Goal: Transaction & Acquisition: Subscribe to service/newsletter

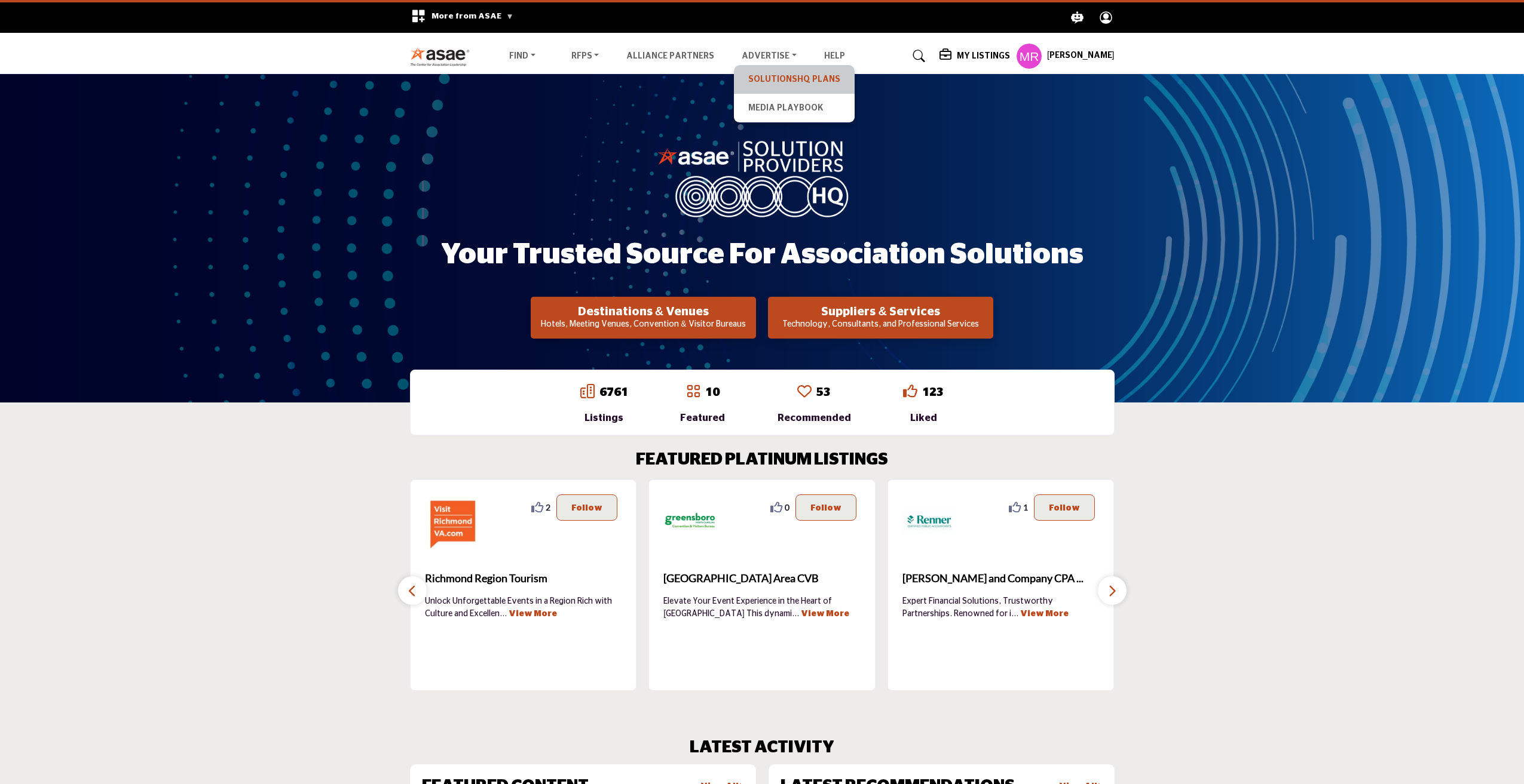
click at [781, 77] on link "SolutionsHQ Plans" at bounding box center [794, 79] width 109 height 17
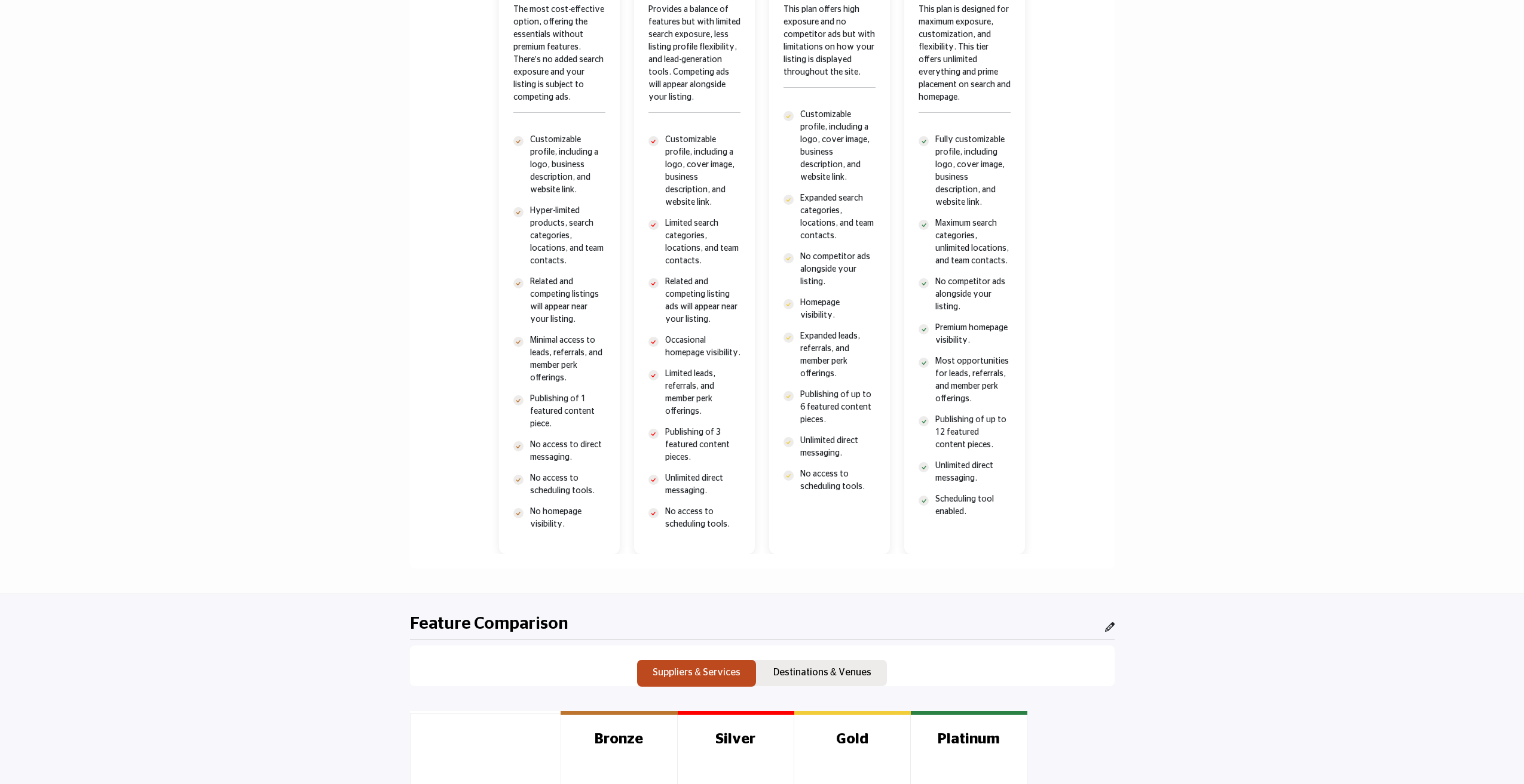
scroll to position [395, 0]
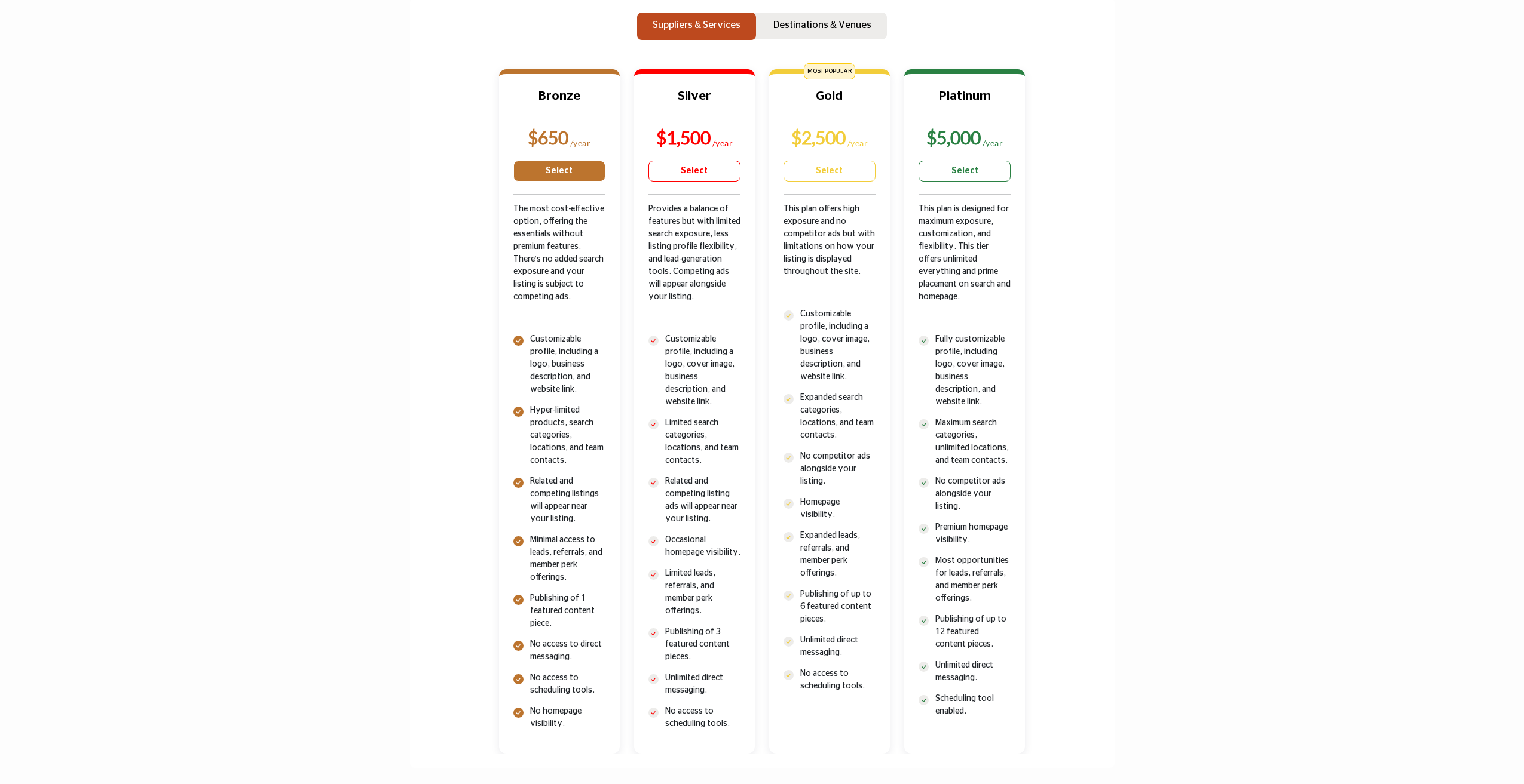
click at [571, 172] on link "Select" at bounding box center [559, 171] width 92 height 21
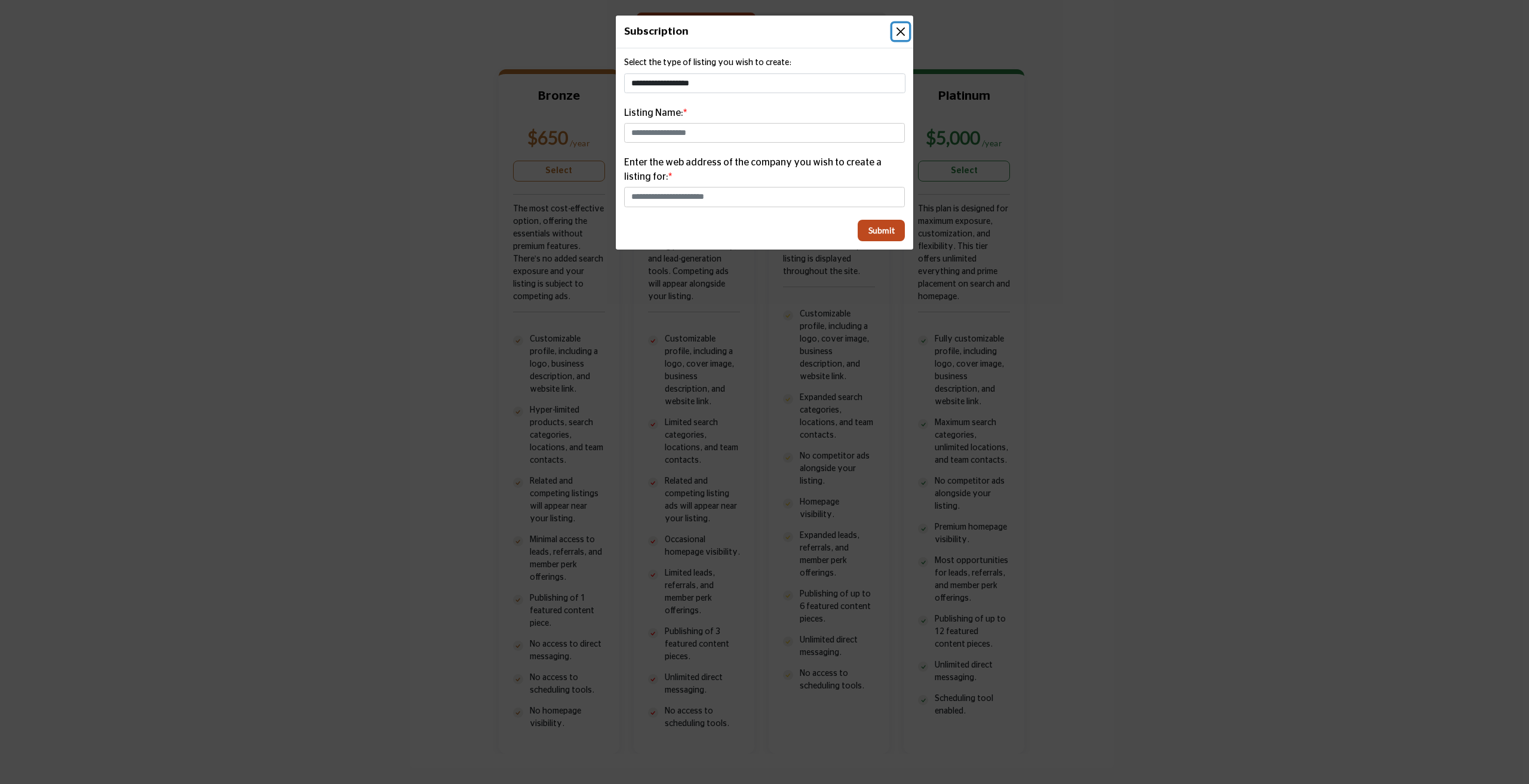
click at [898, 31] on button "Close" at bounding box center [900, 31] width 17 height 17
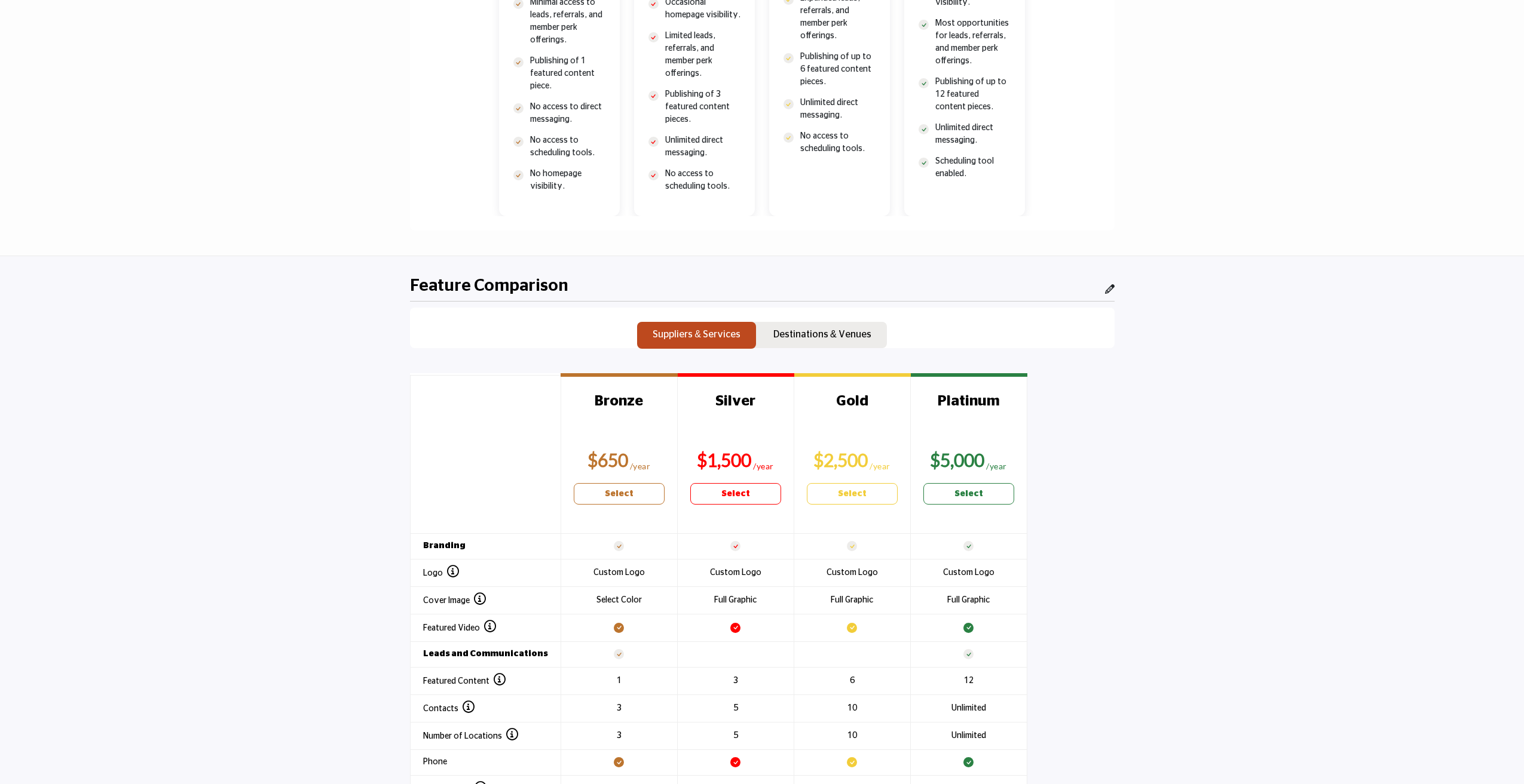
scroll to position [0, 0]
